Goal: Task Accomplishment & Management: Manage account settings

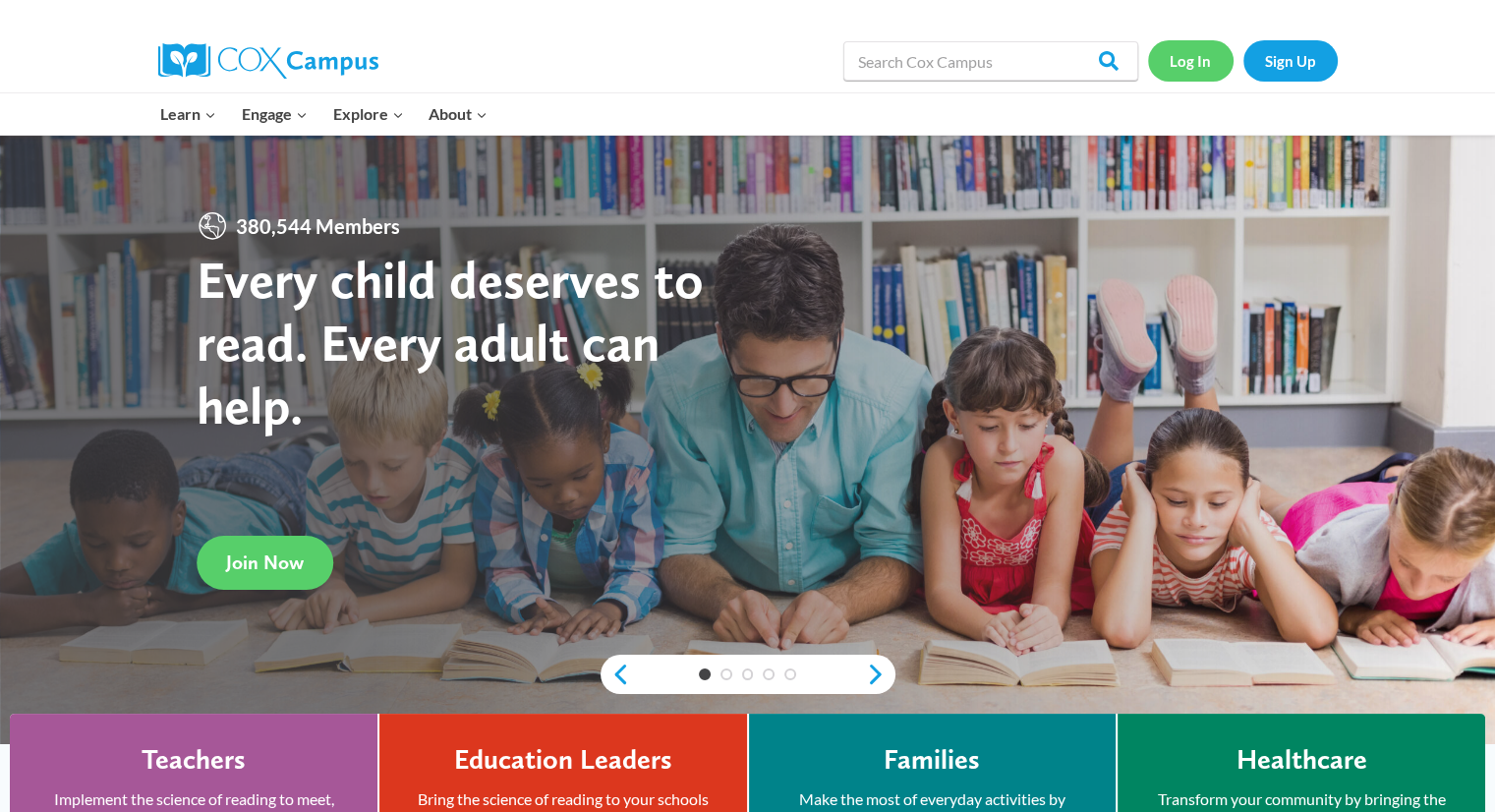
click at [1188, 69] on link "Log In" at bounding box center [1190, 60] width 86 height 40
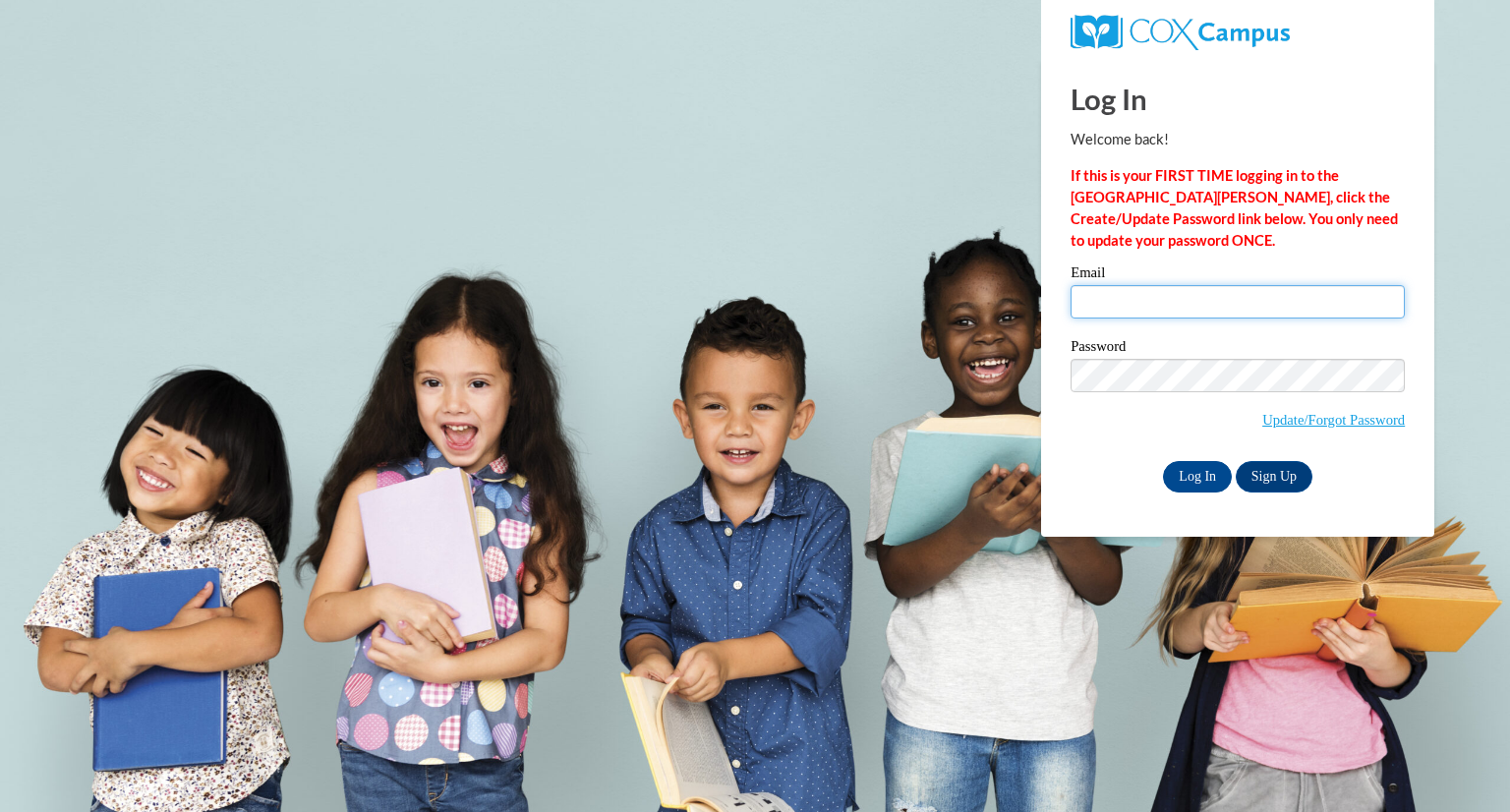
click at [1204, 294] on input "Email" at bounding box center [1236, 302] width 334 height 33
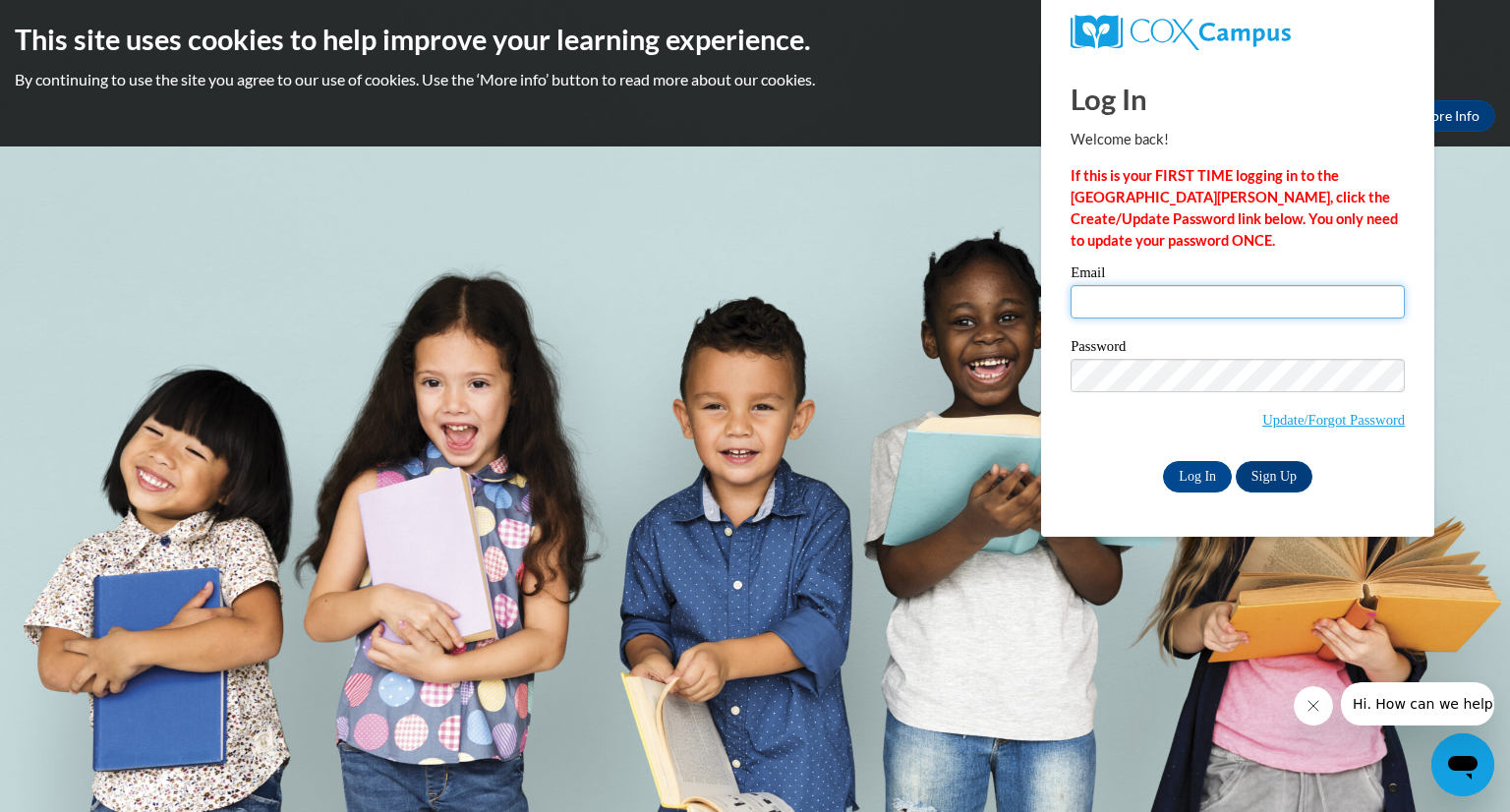
type input "[PERSON_NAME][EMAIL_ADDRESS][PERSON_NAME][DOMAIN_NAME]"
click at [1203, 476] on input "Log In" at bounding box center [1197, 476] width 69 height 31
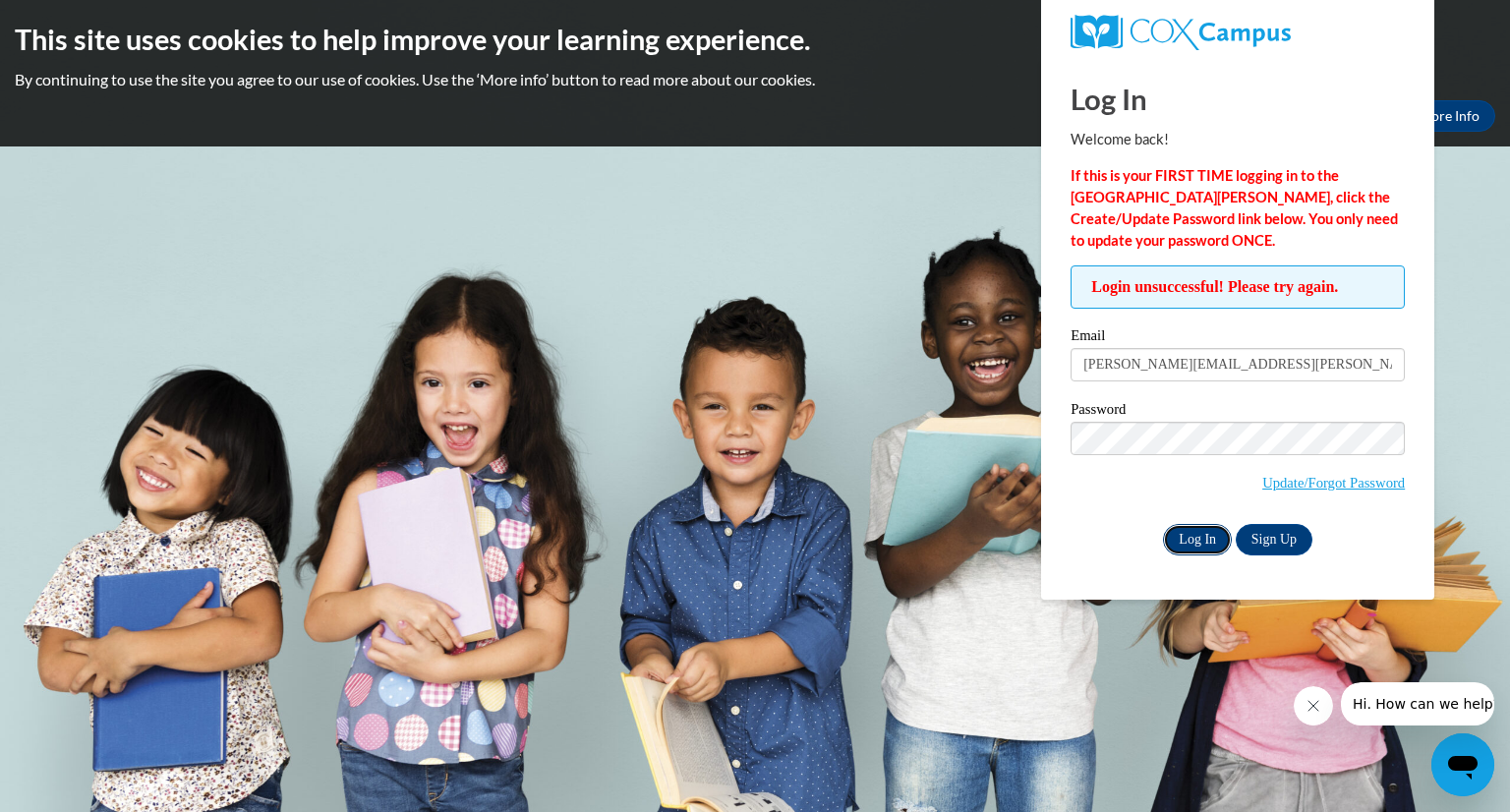
click at [1198, 539] on input "Log In" at bounding box center [1197, 539] width 69 height 31
click at [1126, 501] on span "Update/Forgot Password" at bounding box center [1236, 462] width 334 height 82
click at [1309, 480] on link "Update/Forgot Password" at bounding box center [1333, 482] width 143 height 16
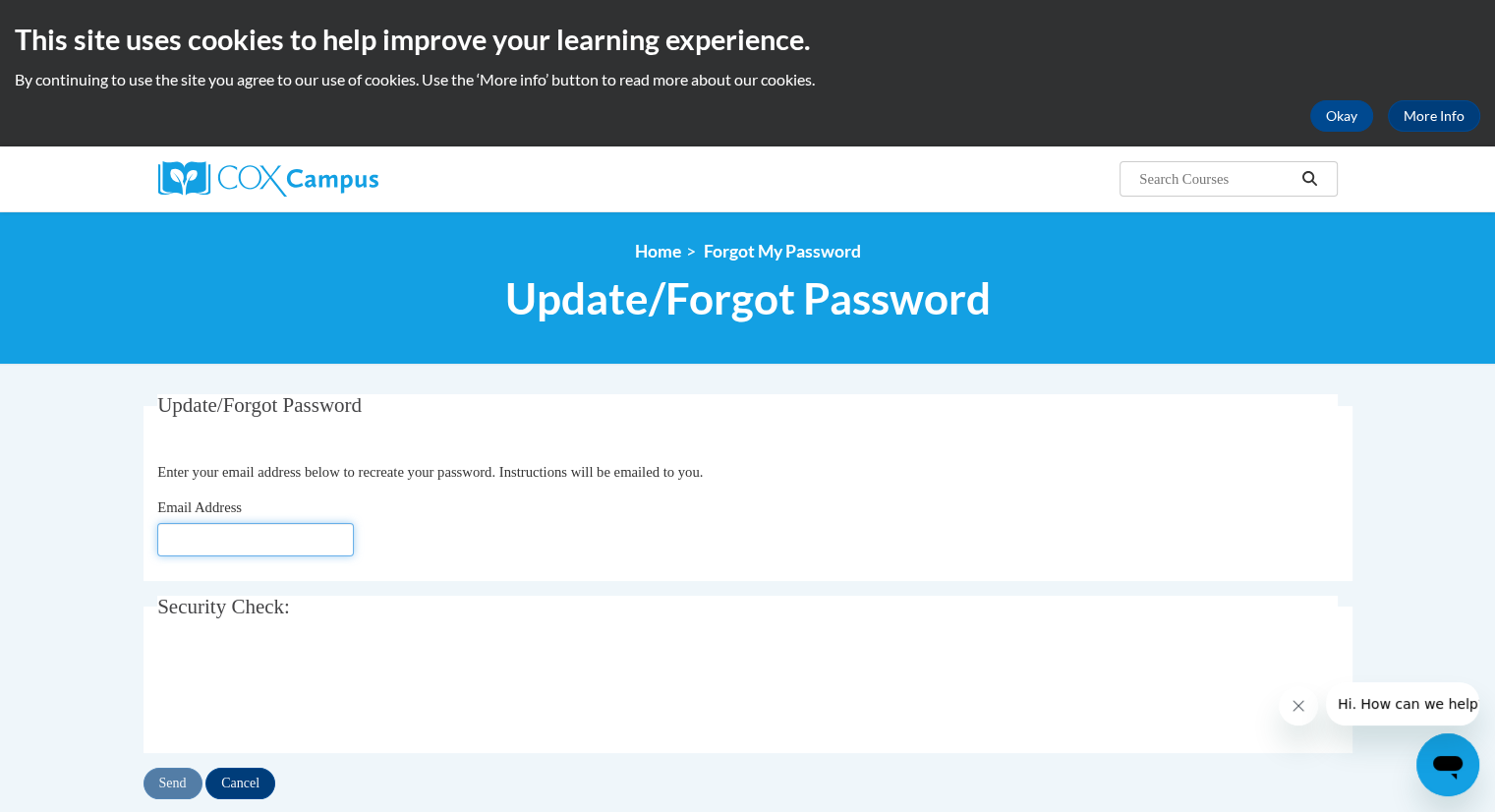
click at [256, 532] on input "Email Address" at bounding box center [256, 539] width 197 height 33
type input "[EMAIL_ADDRESS][DOMAIN_NAME]"
click at [174, 788] on input "Send" at bounding box center [173, 783] width 59 height 31
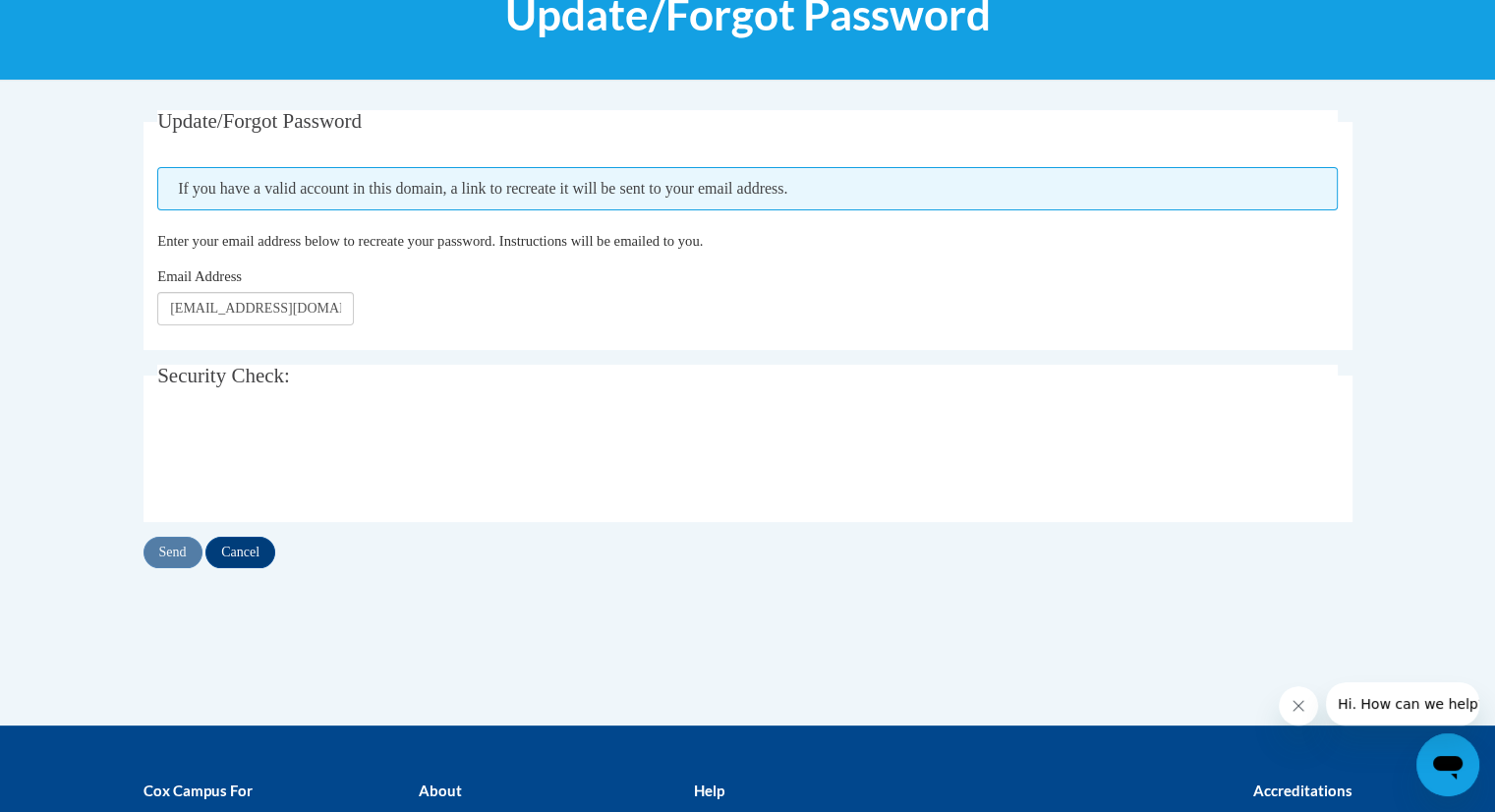
scroll to position [287, 0]
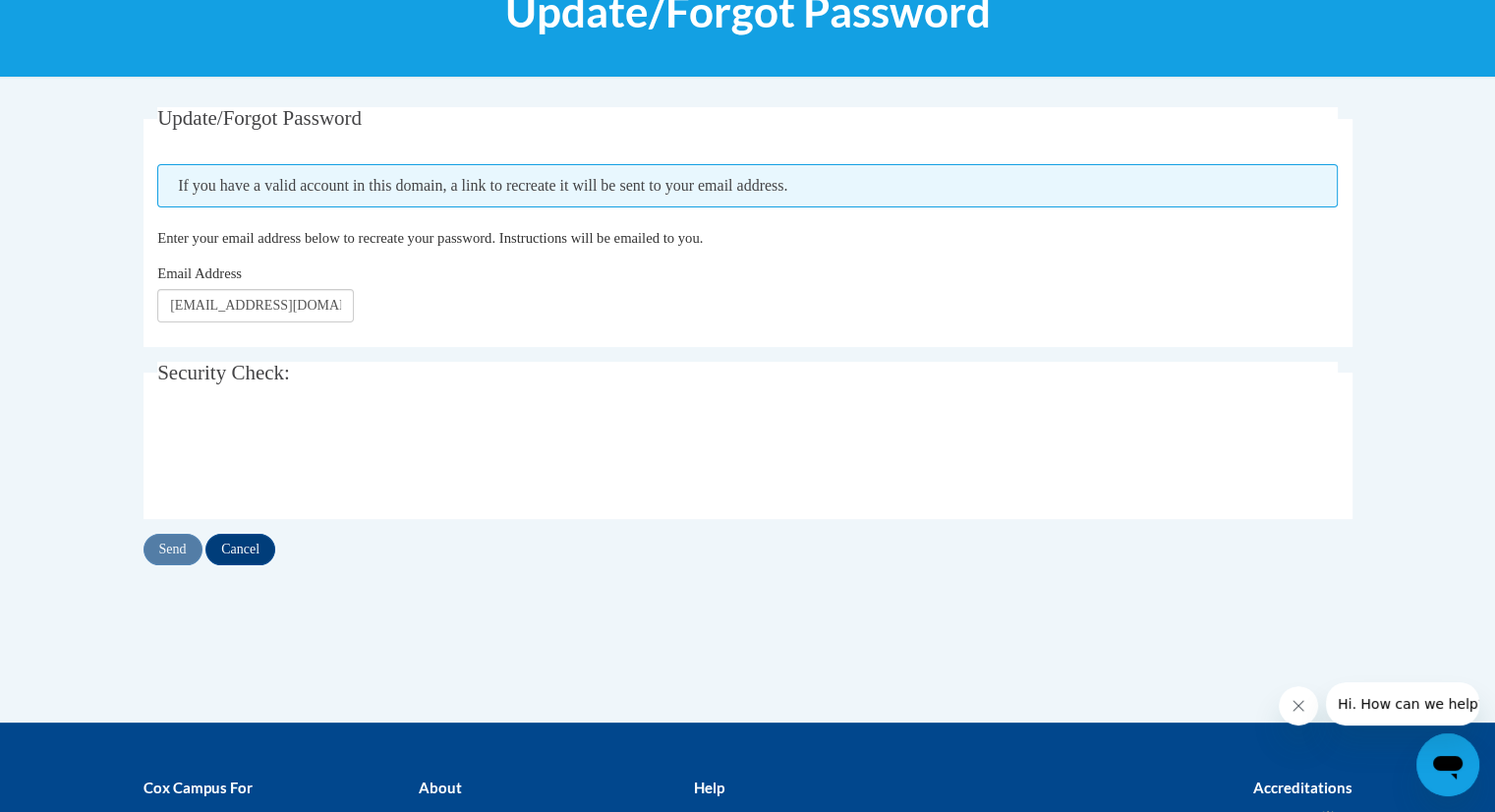
click at [691, 501] on fieldset "Security Check: Enter the security code + =" at bounding box center [748, 440] width 1209 height 157
